Goal: Transaction & Acquisition: Obtain resource

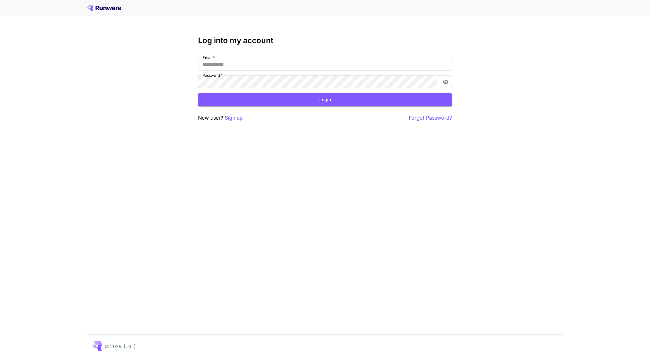
type input "**********"
click at [253, 95] on button "Login" at bounding box center [325, 99] width 254 height 13
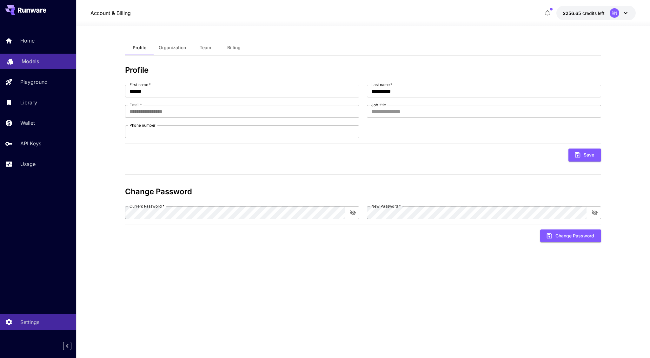
click at [27, 64] on p "Models" at bounding box center [30, 61] width 17 height 8
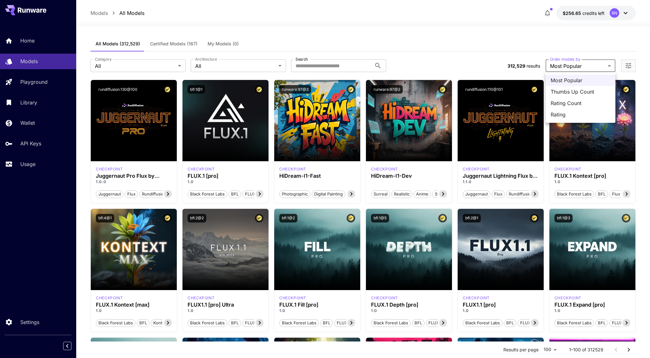
click at [581, 90] on span "Thumbs Up Count" at bounding box center [581, 92] width 60 height 8
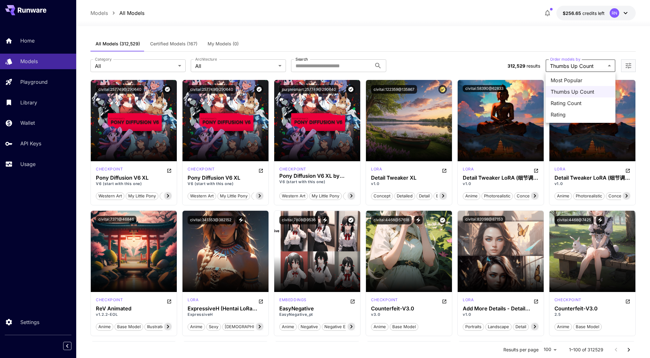
click at [574, 106] on span "Rating Count" at bounding box center [581, 103] width 60 height 8
type input "**********"
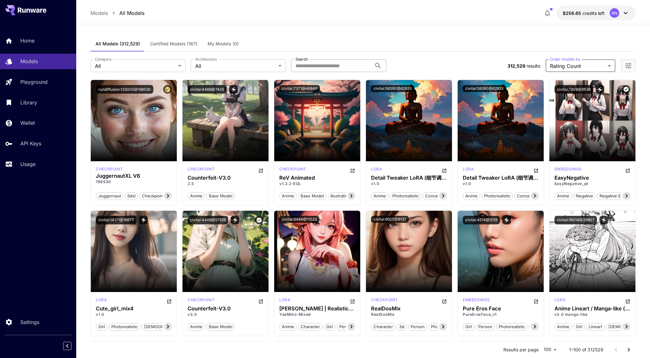
click at [334, 66] on input "Search" at bounding box center [331, 65] width 81 height 13
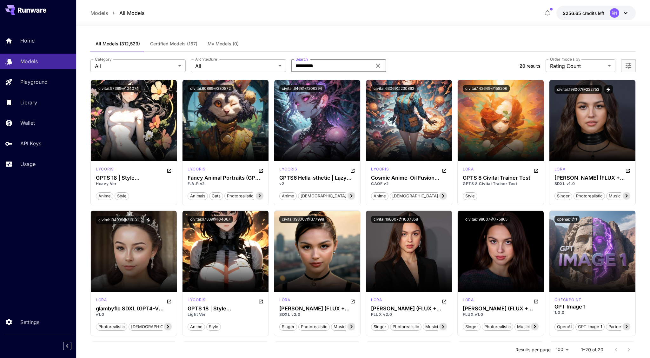
type input "*********"
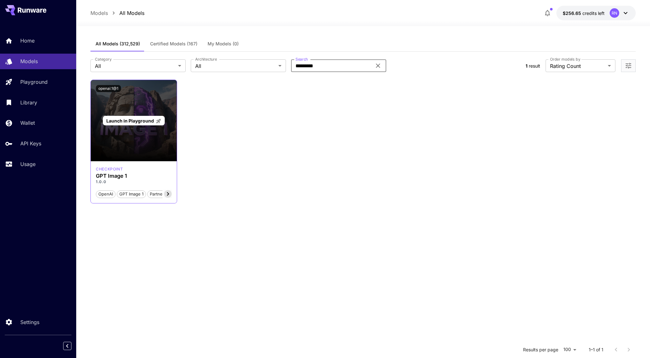
click at [148, 103] on div "Launch in Playground" at bounding box center [134, 120] width 86 height 81
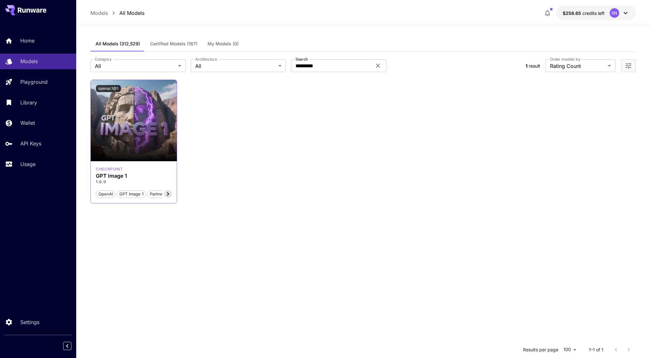
click at [168, 193] on icon at bounding box center [168, 193] width 2 height 3
click at [170, 196] on icon at bounding box center [168, 194] width 8 height 8
click at [170, 196] on span "Fast" at bounding box center [165, 194] width 13 height 6
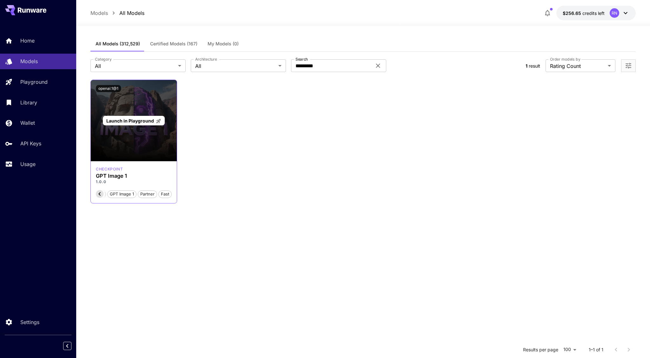
click at [124, 123] on span "Launch in Playground" at bounding box center [130, 120] width 48 height 5
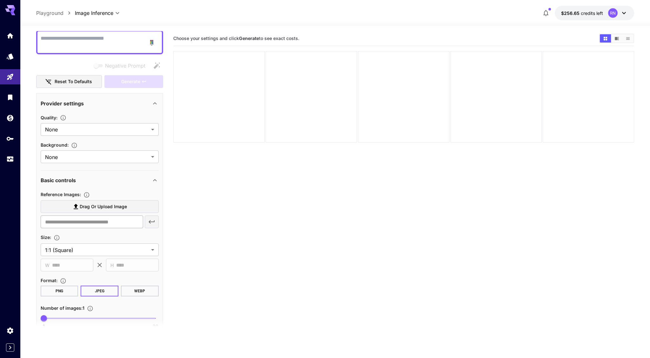
scroll to position [84, 0]
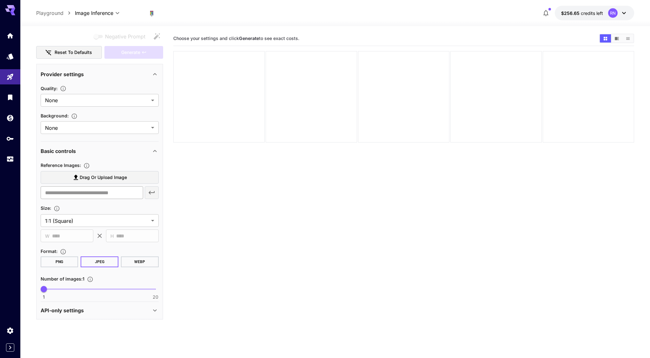
click at [131, 219] on body "**********" at bounding box center [325, 204] width 650 height 408
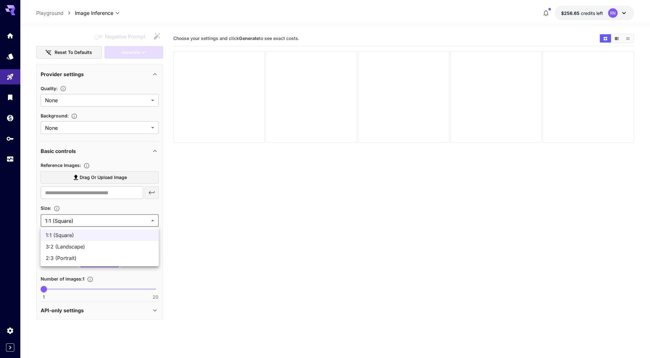
click at [204, 254] on div at bounding box center [325, 179] width 650 height 358
click at [143, 315] on div "API-only settings" at bounding box center [100, 310] width 118 height 15
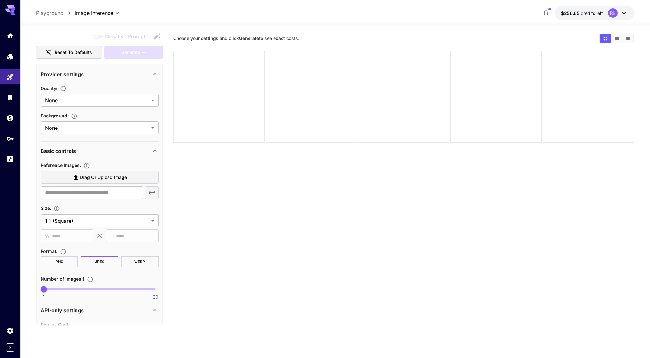
scroll to position [77, 0]
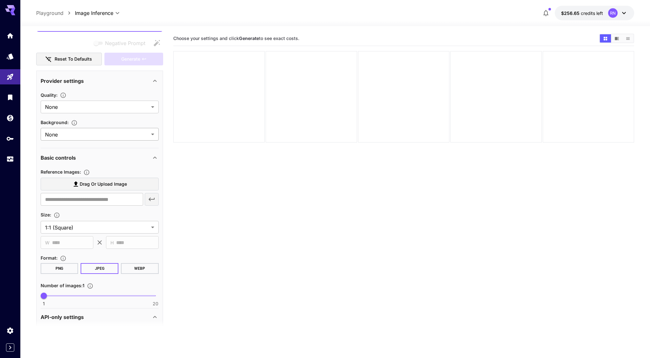
click at [130, 134] on body "**********" at bounding box center [325, 204] width 650 height 408
click at [120, 111] on div at bounding box center [325, 179] width 650 height 358
click at [120, 111] on body "**********" at bounding box center [325, 204] width 650 height 408
click at [122, 143] on span "Medium" at bounding box center [100, 145] width 108 height 8
type input "******"
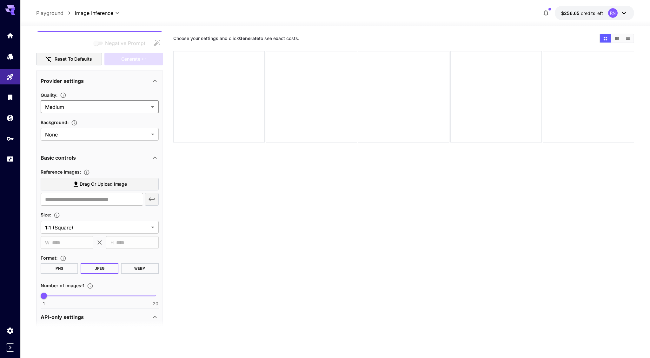
click at [66, 97] on icon "button" at bounding box center [62, 95] width 5 height 5
click at [64, 95] on icon "button" at bounding box center [63, 95] width 6 height 6
click at [65, 95] on icon "button" at bounding box center [63, 95] width 6 height 6
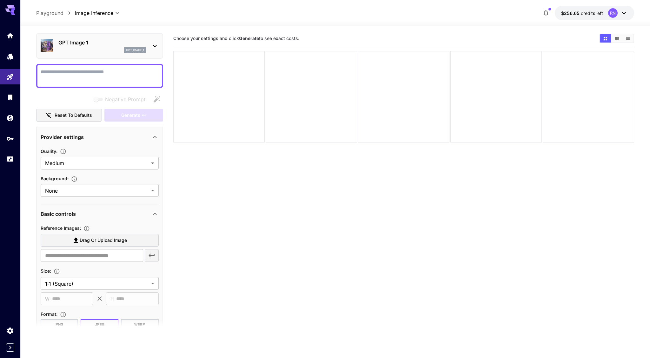
scroll to position [0, 0]
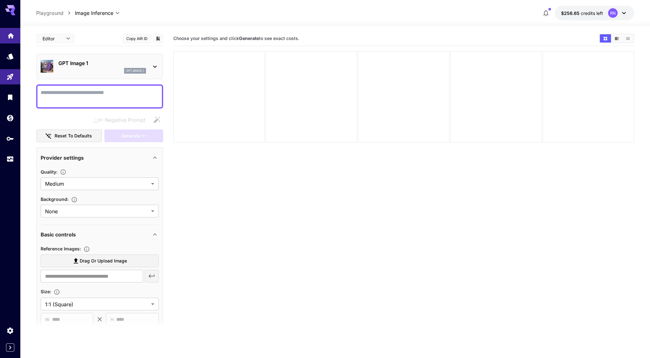
click at [17, 37] on link at bounding box center [10, 36] width 20 height 16
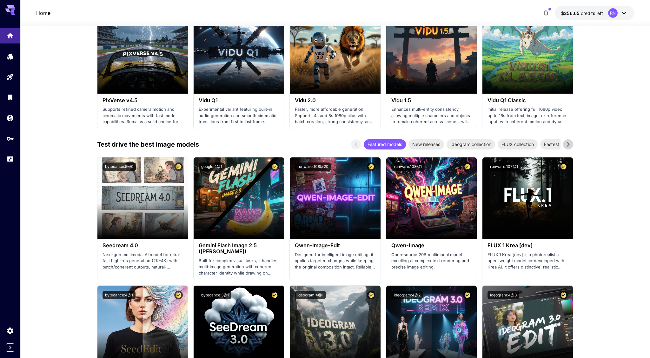
scroll to position [535, 0]
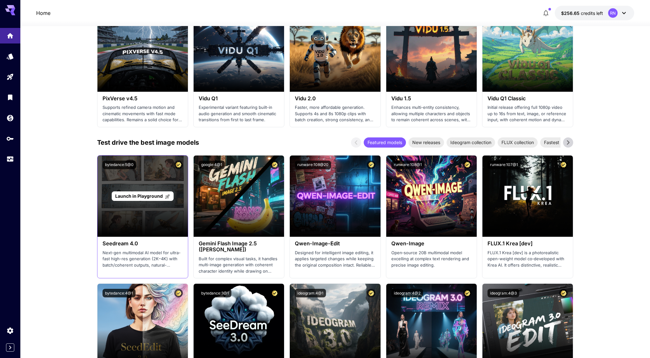
click at [151, 195] on span "Launch in Playground" at bounding box center [139, 195] width 48 height 5
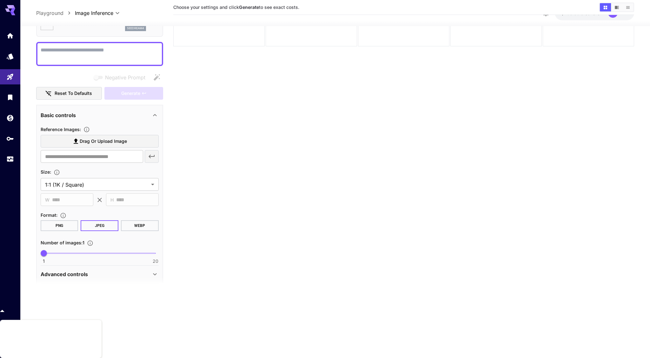
scroll to position [50, 0]
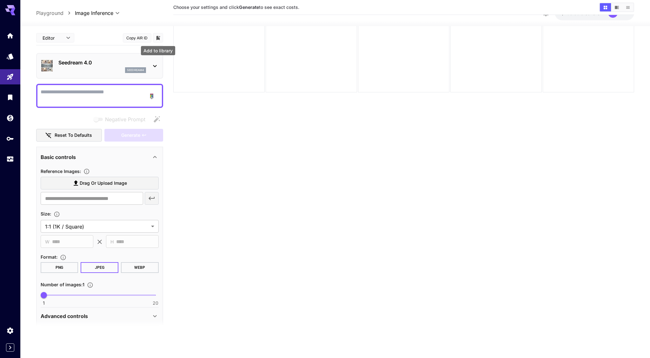
click at [159, 38] on icon "Add to library" at bounding box center [158, 38] width 4 height 4
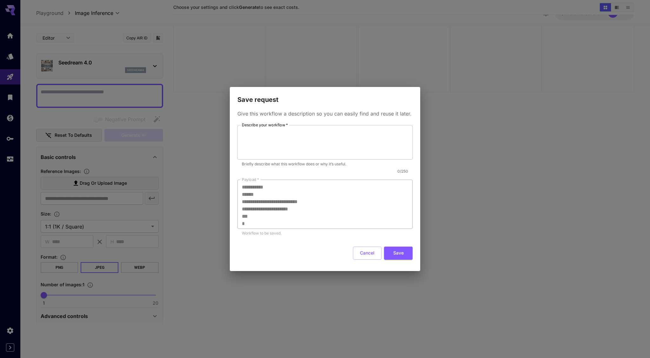
scroll to position [66, 0]
click at [374, 254] on button "Cancel" at bounding box center [367, 253] width 29 height 13
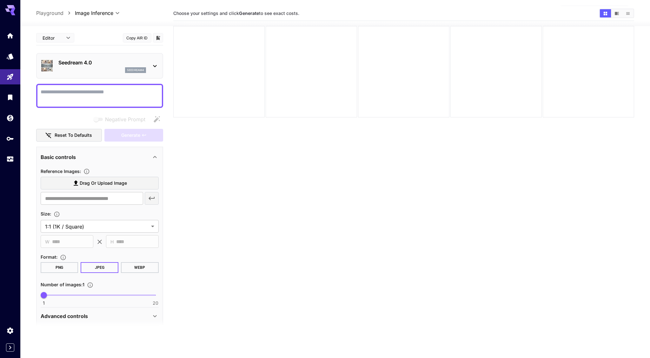
scroll to position [0, 0]
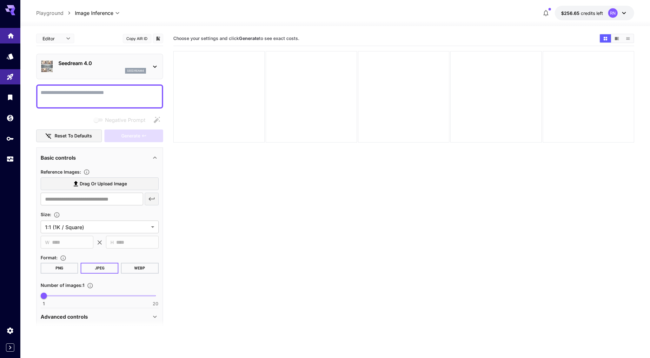
click at [14, 30] on icon "Home" at bounding box center [11, 34] width 8 height 8
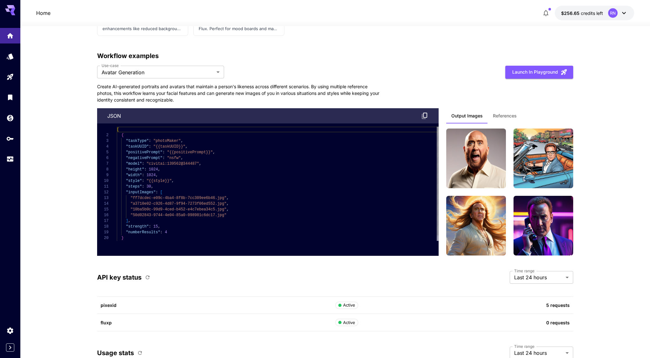
scroll to position [1418, 0]
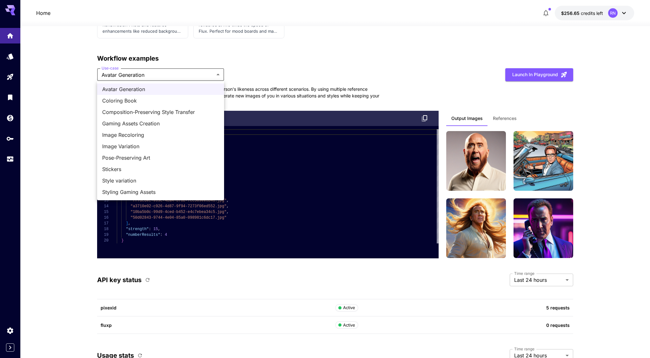
click at [249, 87] on div at bounding box center [325, 179] width 650 height 358
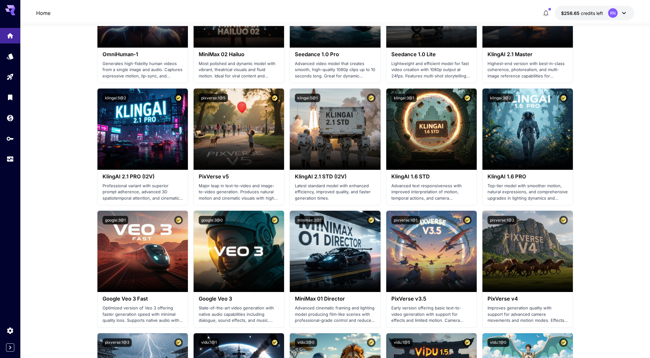
scroll to position [0, 0]
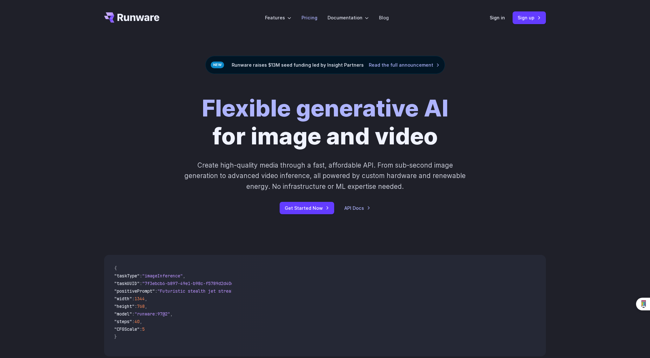
click at [307, 17] on link "Pricing" at bounding box center [310, 17] width 16 height 7
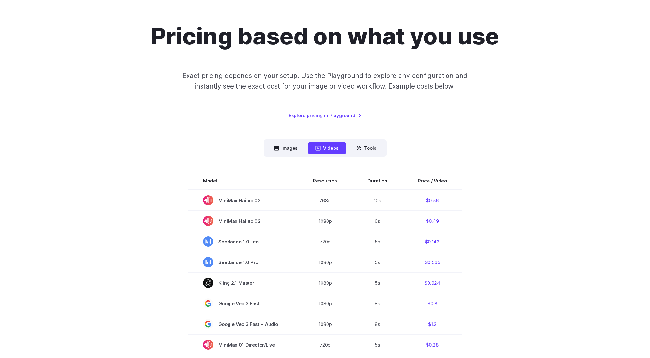
scroll to position [48, 0]
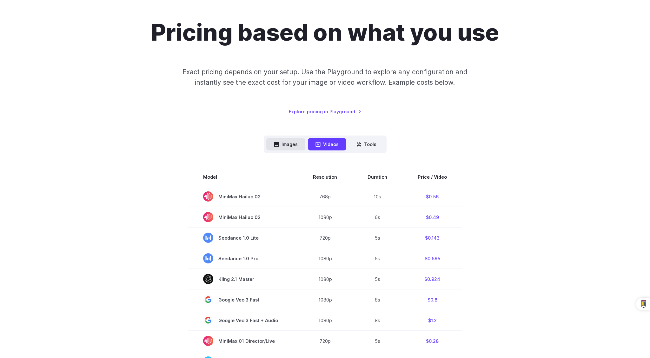
click at [302, 144] on button "Images" at bounding box center [285, 144] width 39 height 12
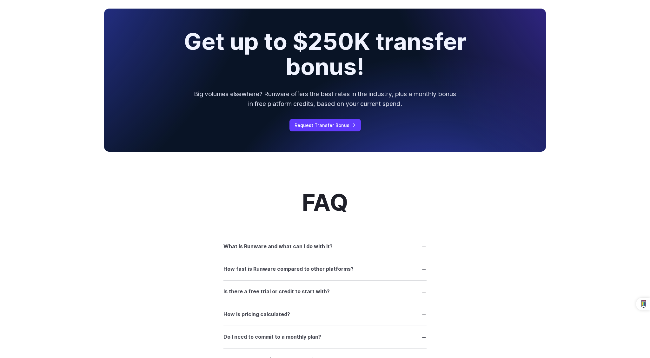
scroll to position [642, 0]
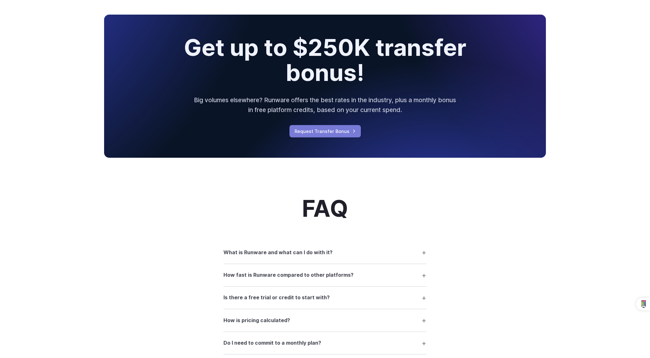
click at [327, 130] on link "Request Transfer Bonus" at bounding box center [325, 131] width 71 height 12
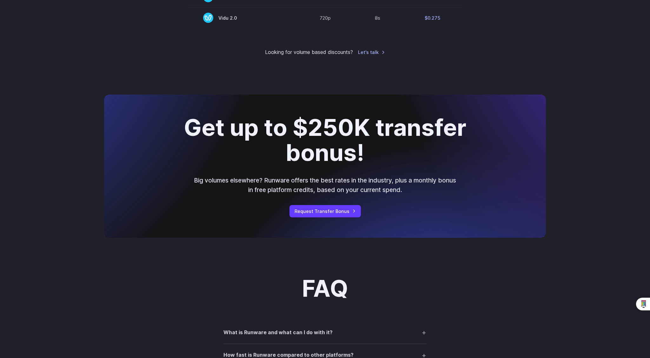
scroll to position [605, 0]
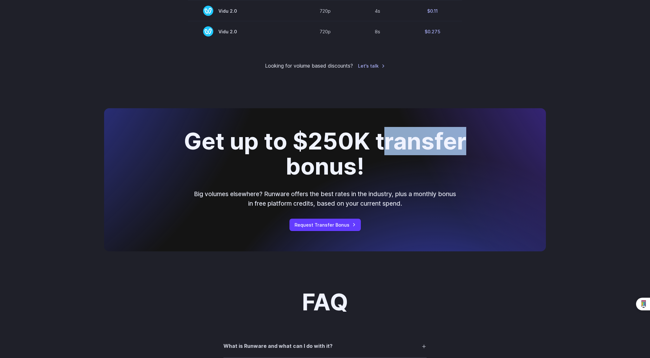
drag, startPoint x: 466, startPoint y: 142, endPoint x: 388, endPoint y: 144, distance: 77.5
click at [388, 144] on h2 "Get up to $250K transfer bonus!" at bounding box center [325, 154] width 321 height 50
click at [422, 151] on h2 "Get up to $250K transfer bonus!" at bounding box center [325, 154] width 321 height 50
